Goal: Task Accomplishment & Management: Complete application form

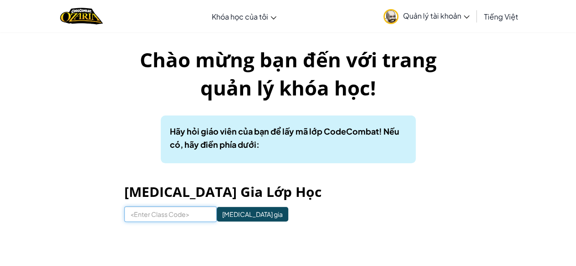
click at [191, 217] on input at bounding box center [170, 214] width 92 height 15
type input "cc640635Wed19"
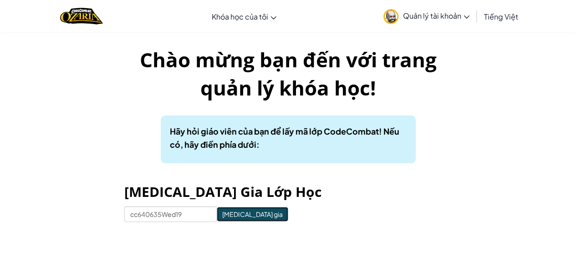
click at [218, 215] on input "[MEDICAL_DATA] gia" at bounding box center [252, 214] width 71 height 15
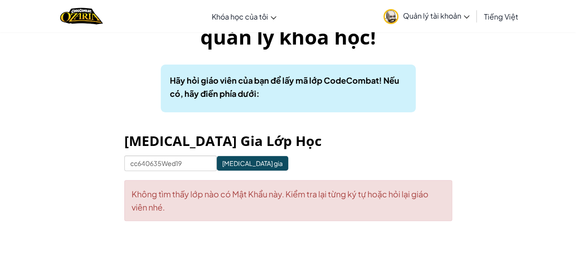
scroll to position [61, 0]
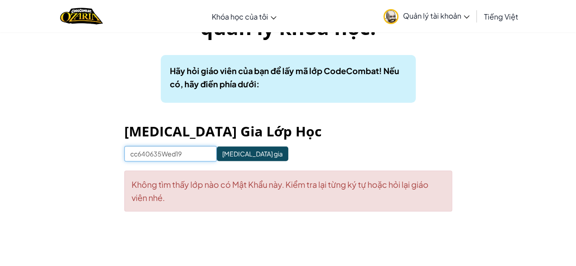
click at [186, 152] on input "cc640635Wed19" at bounding box center [170, 153] width 92 height 15
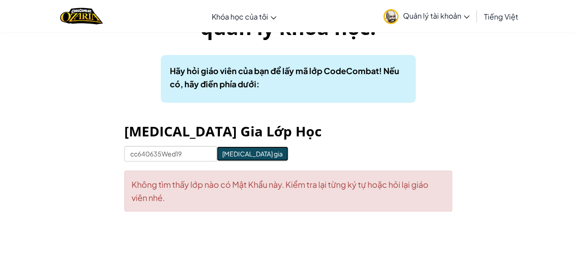
drag, startPoint x: 226, startPoint y: 160, endPoint x: 212, endPoint y: 152, distance: 15.9
click at [217, 152] on input "[MEDICAL_DATA] gia" at bounding box center [252, 154] width 71 height 15
click at [400, 23] on link "Quản lý tài khoản" at bounding box center [426, 16] width 95 height 29
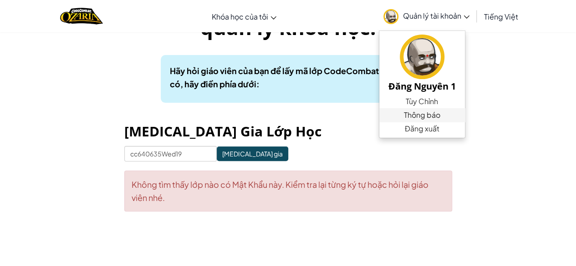
click at [405, 115] on span "Thông báo" at bounding box center [422, 115] width 36 height 11
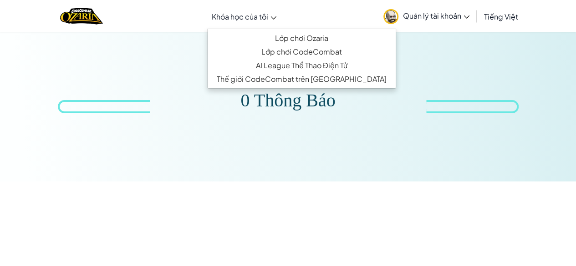
click at [226, 18] on span "Khóa học của tôi" at bounding box center [240, 17] width 56 height 10
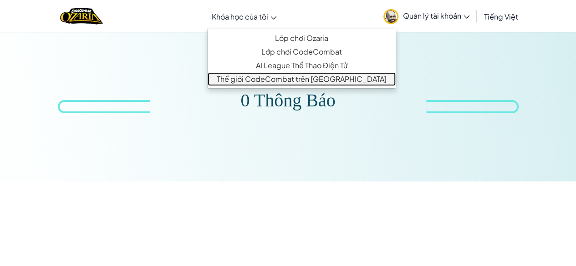
click at [258, 84] on link "Thế giới CodeCombat trên [GEOGRAPHIC_DATA]" at bounding box center [301, 79] width 188 height 14
